Goal: Information Seeking & Learning: Learn about a topic

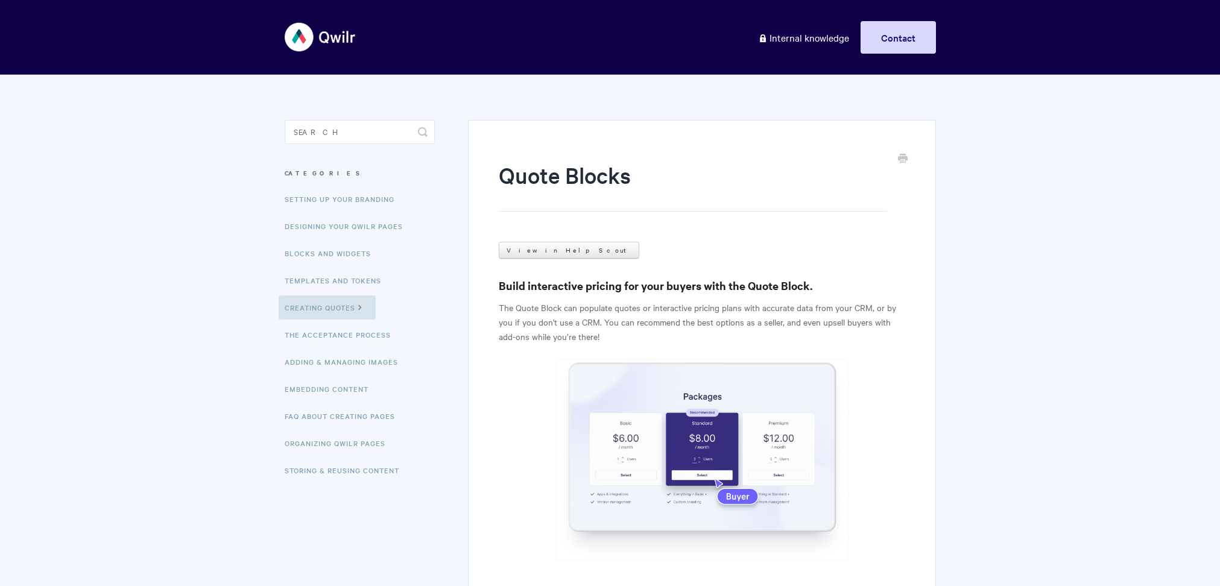
scroll to position [1045, 0]
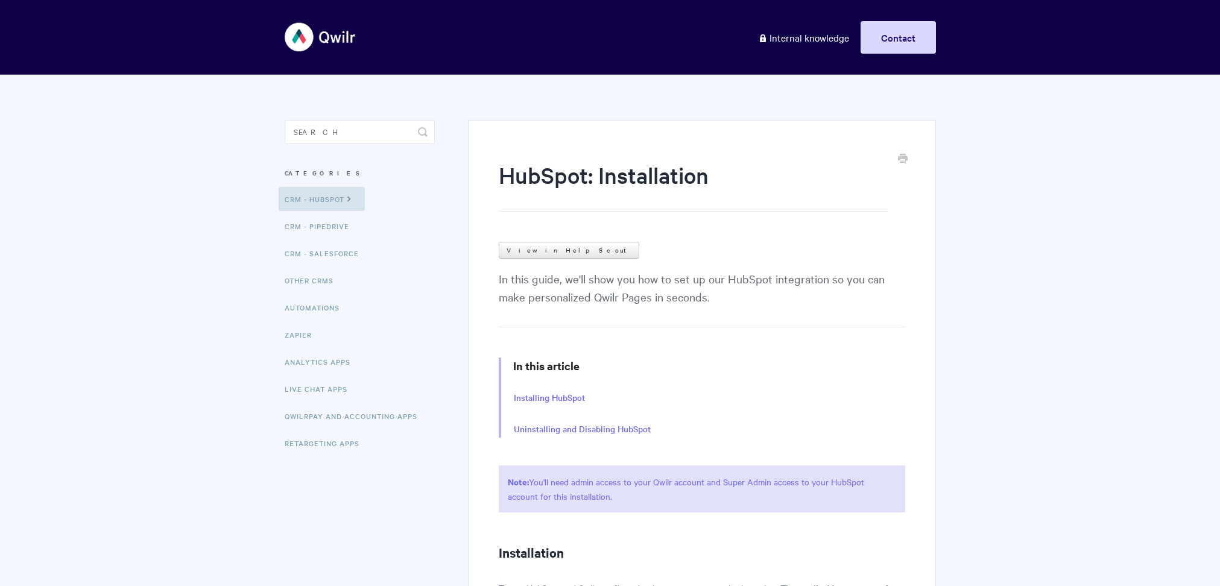
scroll to position [24, 0]
